Goal: Information Seeking & Learning: Learn about a topic

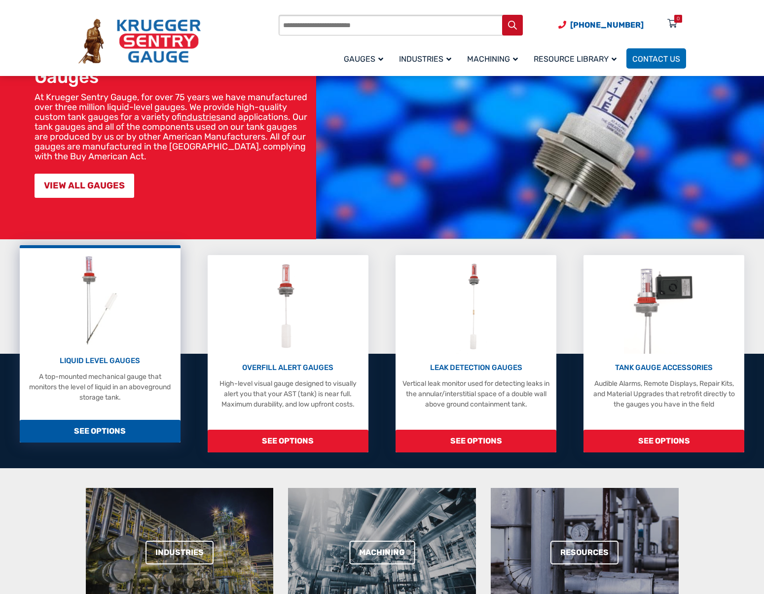
scroll to position [148, 0]
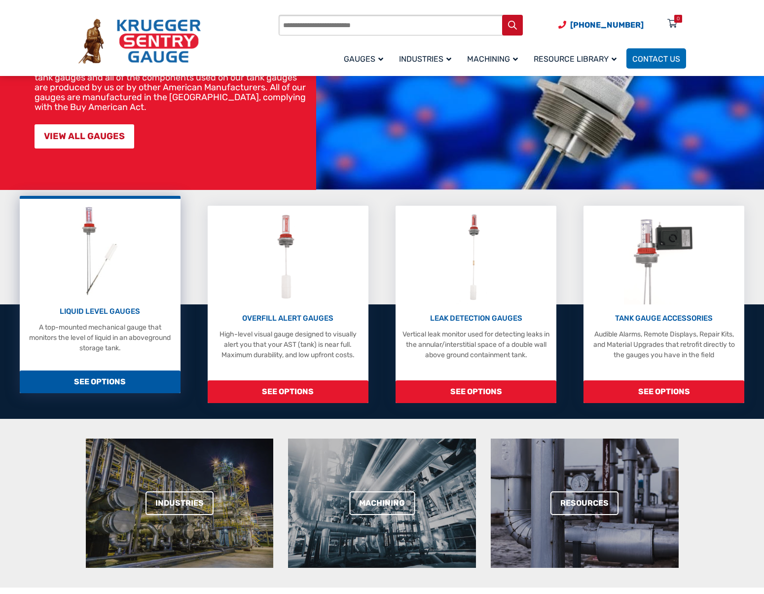
click at [85, 341] on p "A top-mounted mechanical gauge that monitors the level of liquid in an abovegro…" at bounding box center [100, 337] width 150 height 31
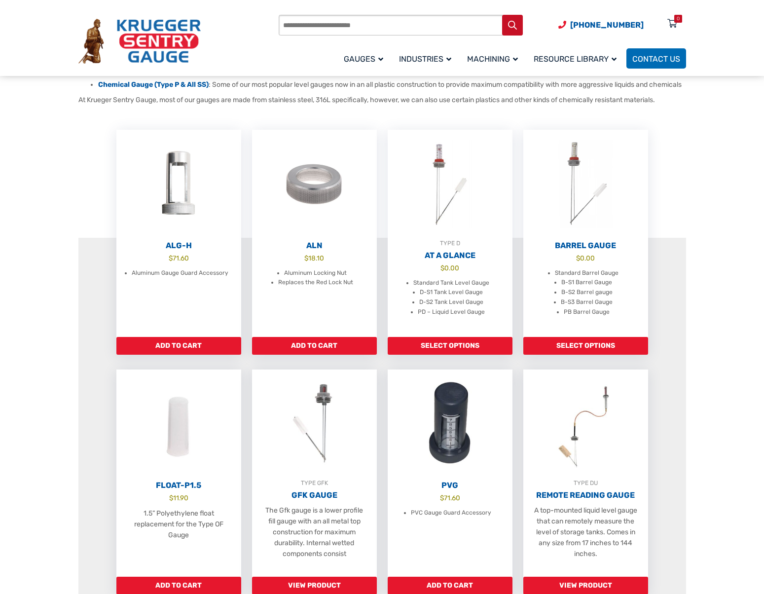
scroll to position [247, 0]
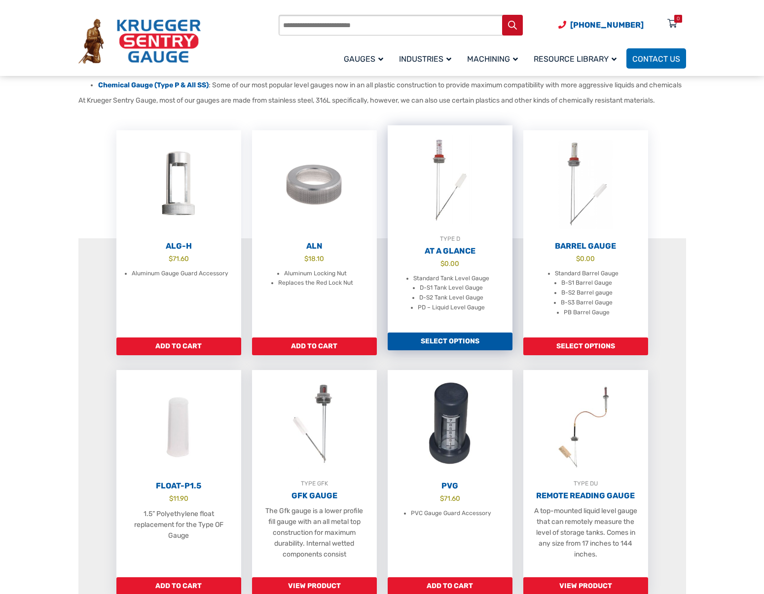
click at [422, 284] on li "Standard Tank Level Gauge" at bounding box center [451, 279] width 76 height 10
click at [454, 293] on li "D-S1 Tank Level Gauge" at bounding box center [451, 288] width 63 height 10
click at [429, 284] on li "Standard Tank Level Gauge" at bounding box center [451, 279] width 76 height 10
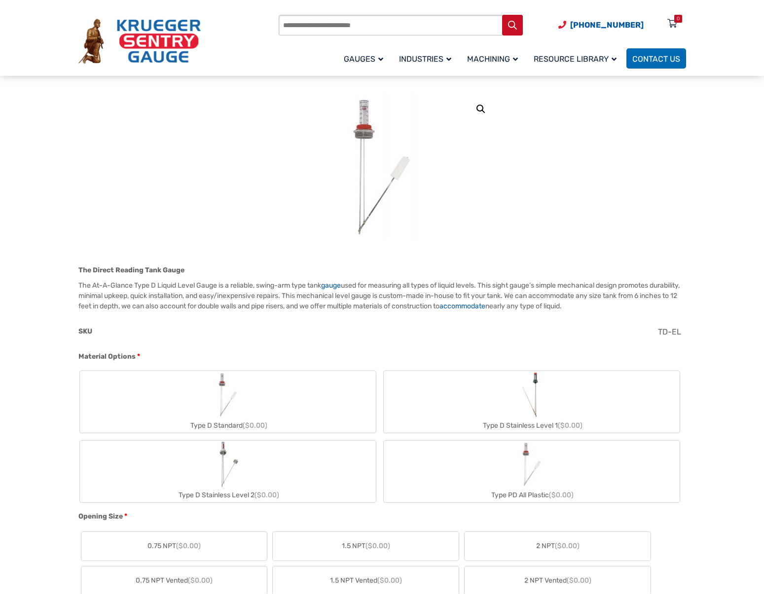
scroll to position [148, 0]
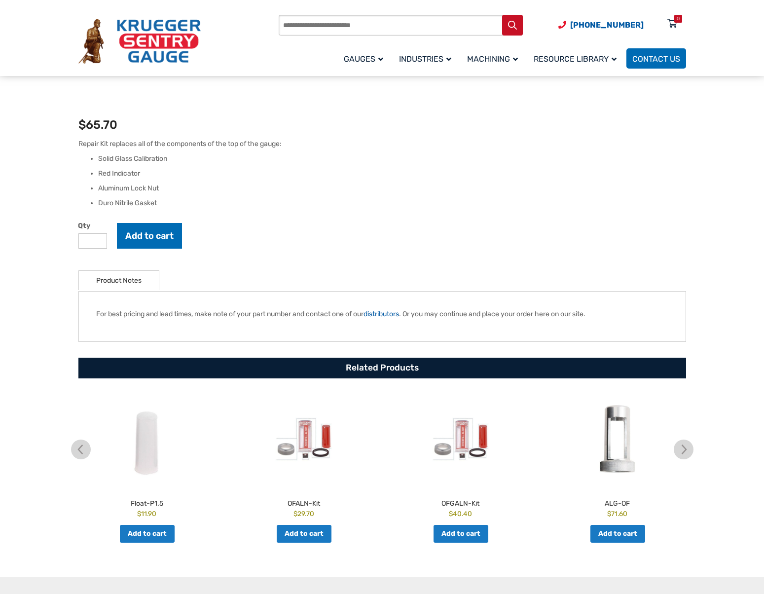
scroll to position [247, 0]
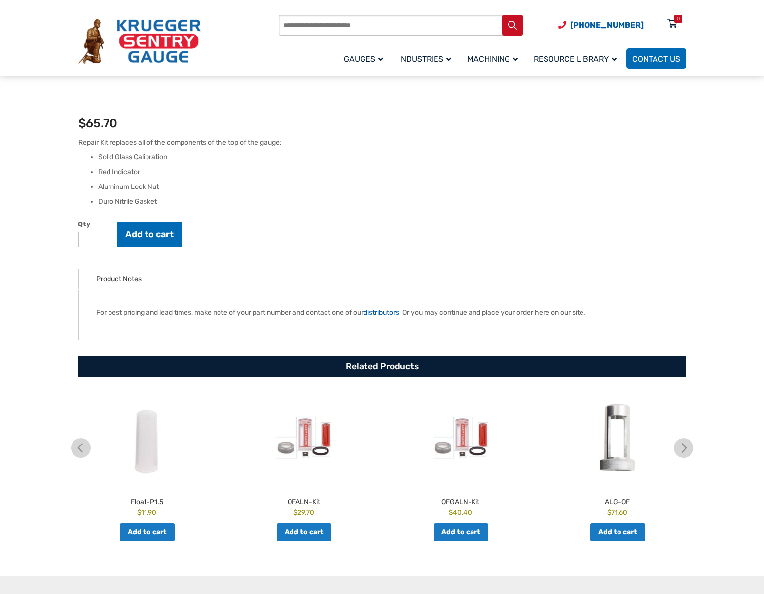
click at [124, 282] on link "Product Notes" at bounding box center [118, 278] width 45 height 19
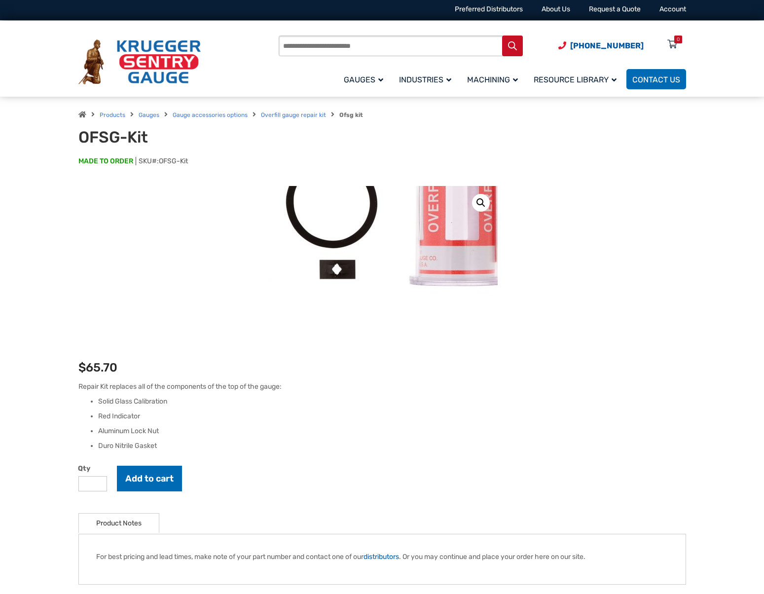
scroll to position [0, 0]
